Goal: Task Accomplishment & Management: Manage account settings

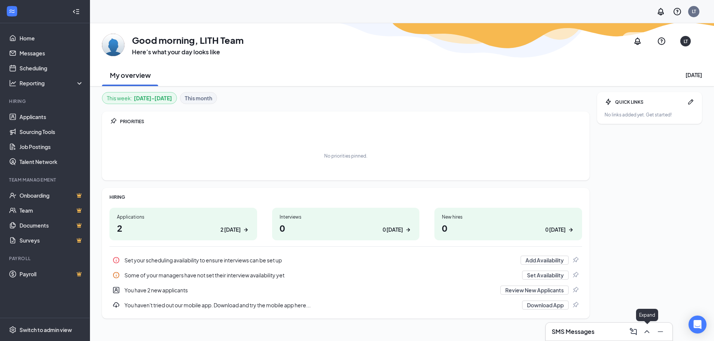
click at [645, 333] on icon "ChevronUp" at bounding box center [646, 331] width 9 height 9
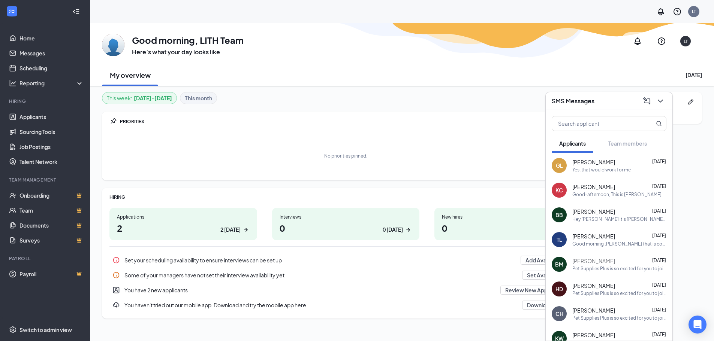
click at [590, 185] on span "[PERSON_NAME]" at bounding box center [593, 186] width 43 height 7
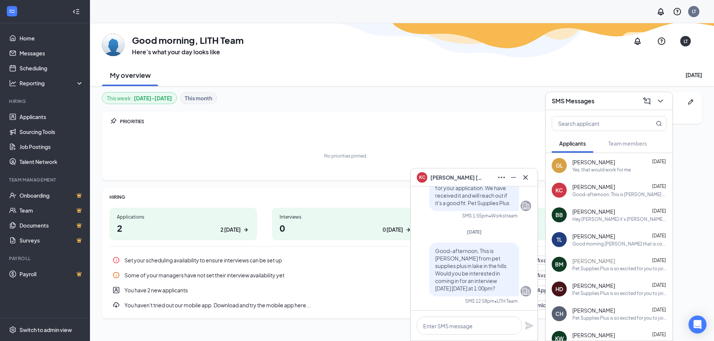
click at [524, 158] on div "No priorities pinned." at bounding box center [345, 155] width 472 height 37
click at [665, 104] on button at bounding box center [660, 101] width 12 height 12
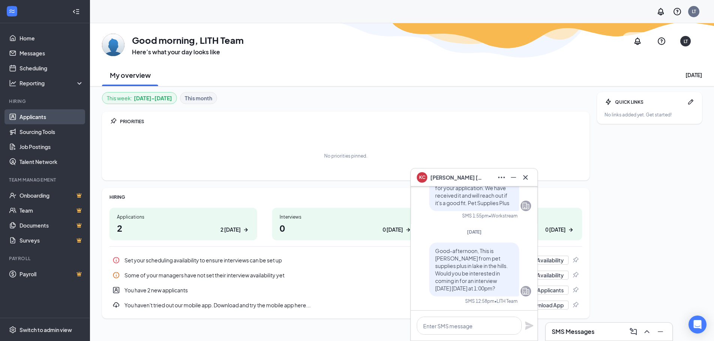
click at [46, 117] on link "Applicants" at bounding box center [51, 116] width 64 height 15
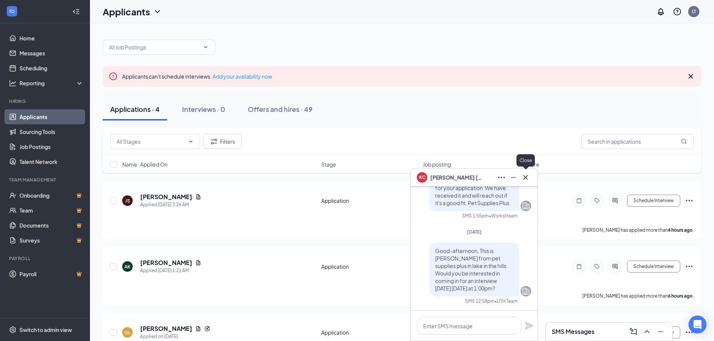
click at [528, 180] on icon "Cross" at bounding box center [525, 177] width 9 height 9
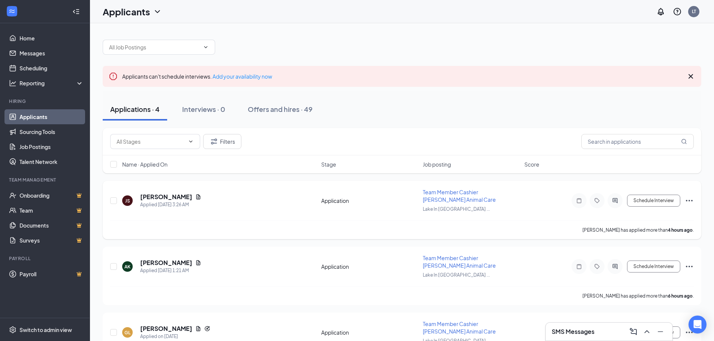
click at [178, 193] on div "[PERSON_NAME]" at bounding box center [170, 197] width 61 height 8
click at [195, 195] on icon "Document" at bounding box center [198, 197] width 6 height 6
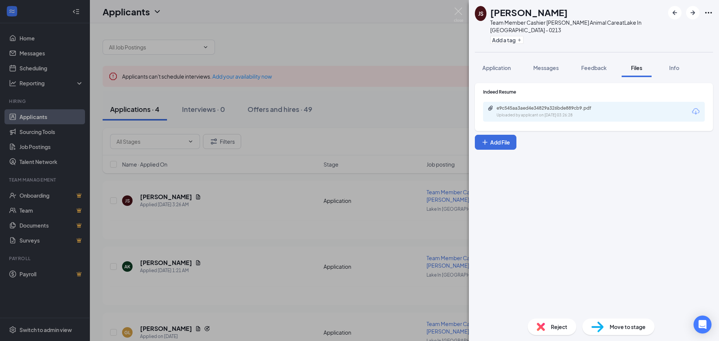
click at [516, 111] on div "e9c545aa3aed4e34829a326bde889cb9.pdf Uploaded by applicant on [DATE] 03:26:28" at bounding box center [594, 112] width 222 height 20
click at [514, 112] on div "Uploaded by applicant on [DATE] 03:26:28" at bounding box center [553, 115] width 112 height 6
click at [460, 16] on img at bounding box center [458, 14] width 9 height 15
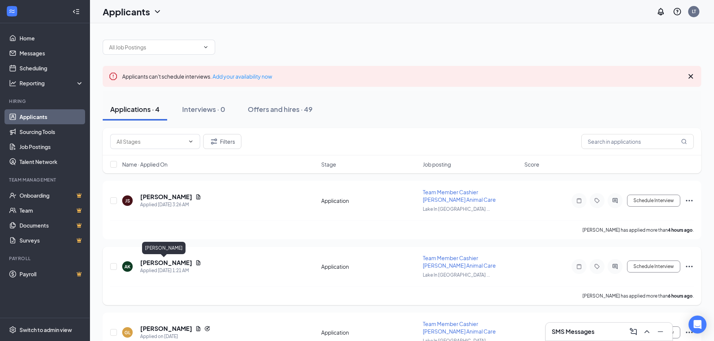
click at [154, 264] on h5 "[PERSON_NAME]" at bounding box center [166, 263] width 52 height 8
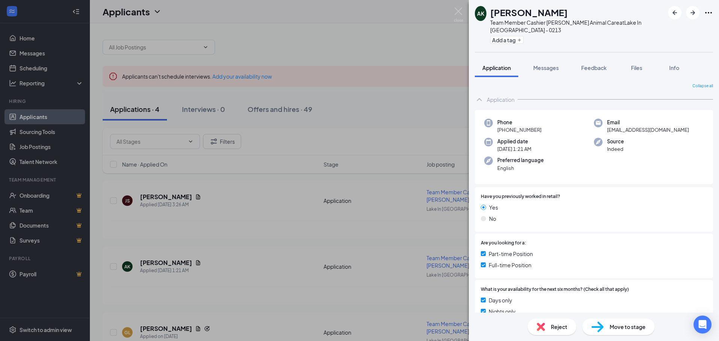
click at [344, 51] on div "AK [PERSON_NAME] Team Member Cashier [PERSON_NAME] Animal Care at [GEOGRAPHIC_D…" at bounding box center [359, 170] width 719 height 341
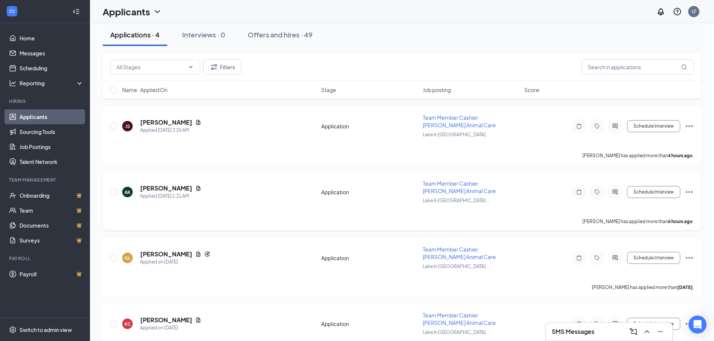
scroll to position [75, 0]
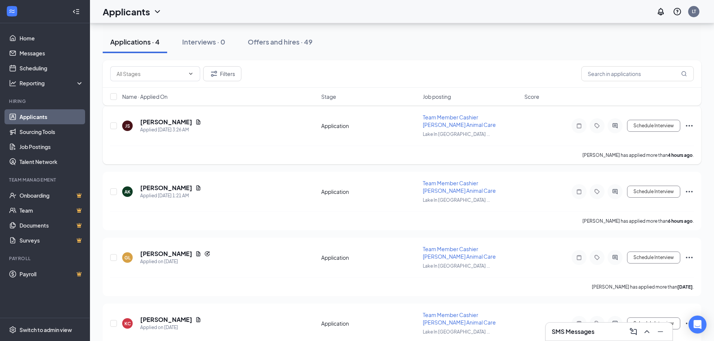
drag, startPoint x: 696, startPoint y: 122, endPoint x: 689, endPoint y: 125, distance: 6.8
click at [695, 122] on div "JS [PERSON_NAME] Applied [DATE] 3:26 AM Application Team Member Cashier [PERSON…" at bounding box center [402, 135] width 598 height 58
click at [687, 127] on icon "Ellipses" at bounding box center [688, 125] width 9 height 9
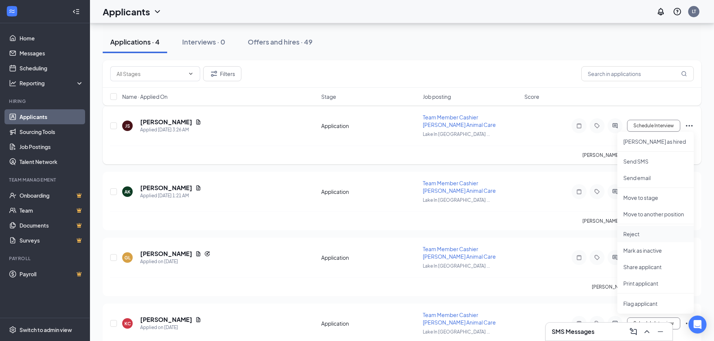
click at [651, 235] on p "Reject" at bounding box center [655, 233] width 64 height 7
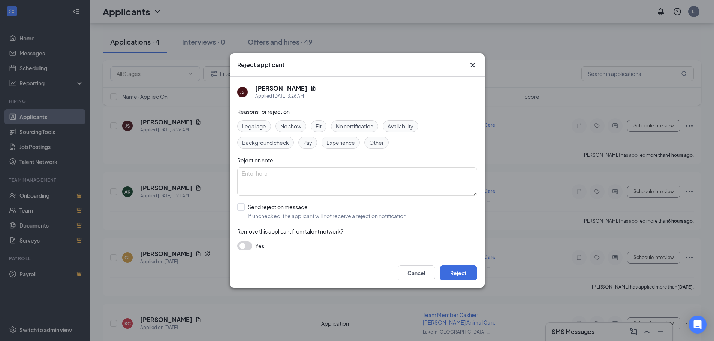
click at [405, 130] on span "Availability" at bounding box center [400, 126] width 26 height 8
click at [455, 272] on button "Reject" at bounding box center [457, 273] width 37 height 15
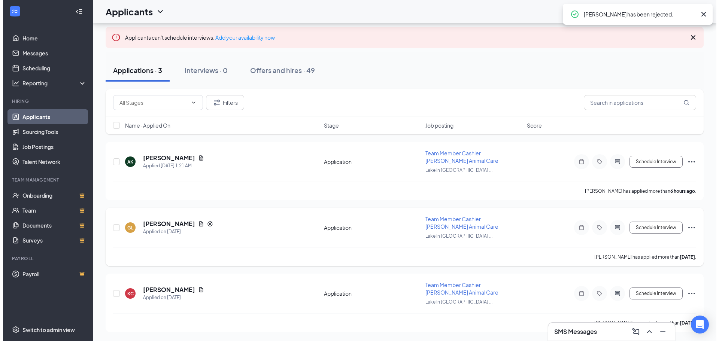
scroll to position [39, 0]
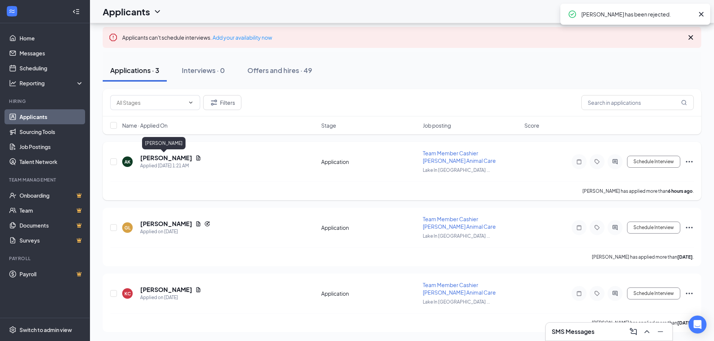
click at [153, 160] on h5 "[PERSON_NAME]" at bounding box center [166, 158] width 52 height 8
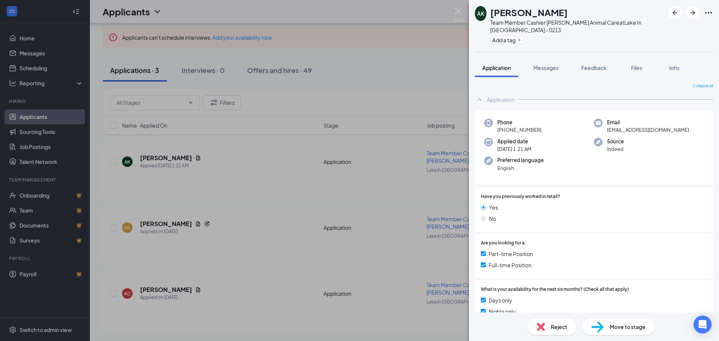
click at [454, 12] on div "AK [PERSON_NAME] Team Member Cashier [PERSON_NAME] Animal Care at [GEOGRAPHIC_D…" at bounding box center [359, 170] width 719 height 341
